Goal: Task Accomplishment & Management: Manage account settings

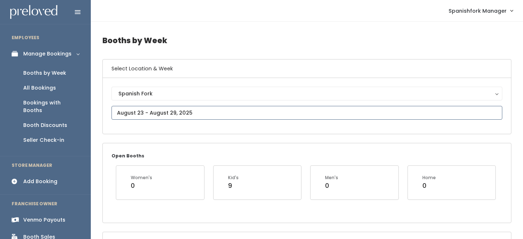
click at [147, 117] on input "text" at bounding box center [306, 113] width 391 height 14
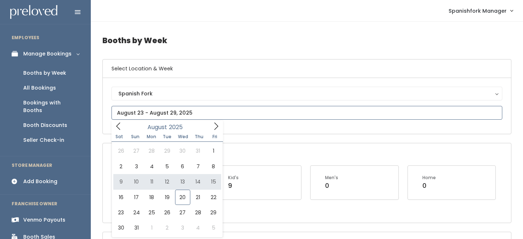
type input "[DATE] to [DATE]"
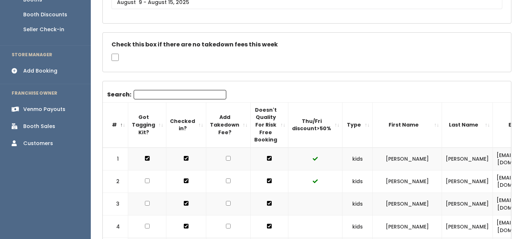
scroll to position [112, 0]
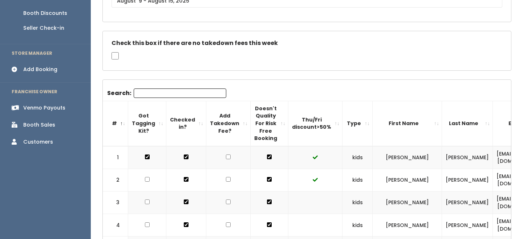
click at [323, 126] on th "Thu/Fri discount>50%" at bounding box center [315, 123] width 54 height 45
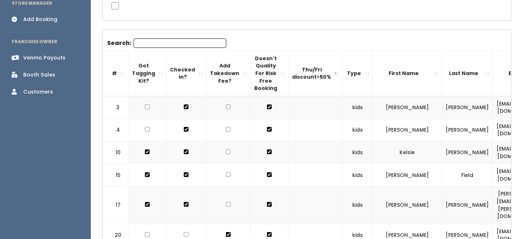
scroll to position [161, 0]
